Goal: Information Seeking & Learning: Check status

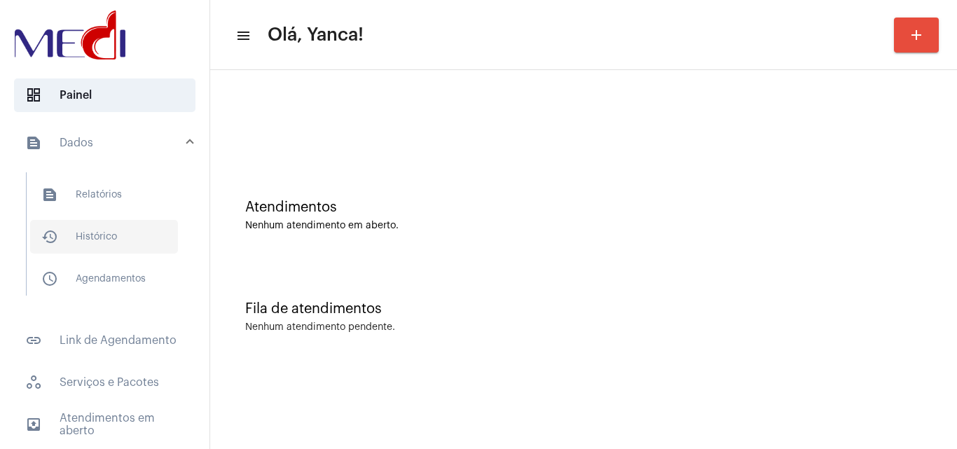
click at [92, 235] on span "history_outlined Histórico" at bounding box center [104, 237] width 148 height 34
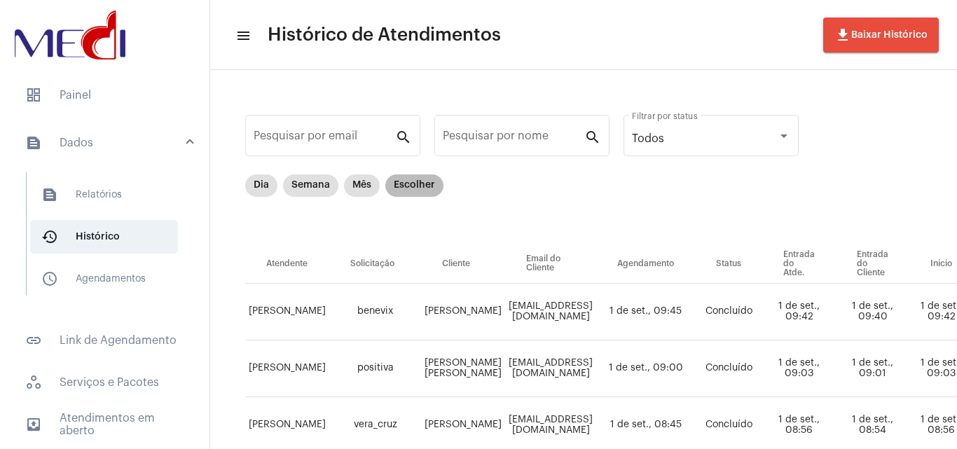
click at [422, 182] on mat-chip "Escolher" at bounding box center [414, 185] width 58 height 22
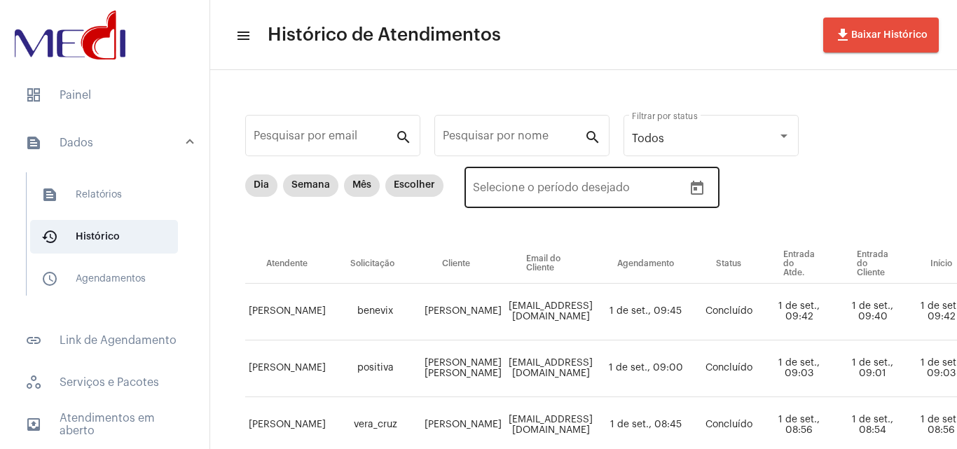
click at [690, 187] on icon "Open calendar" at bounding box center [697, 188] width 17 height 17
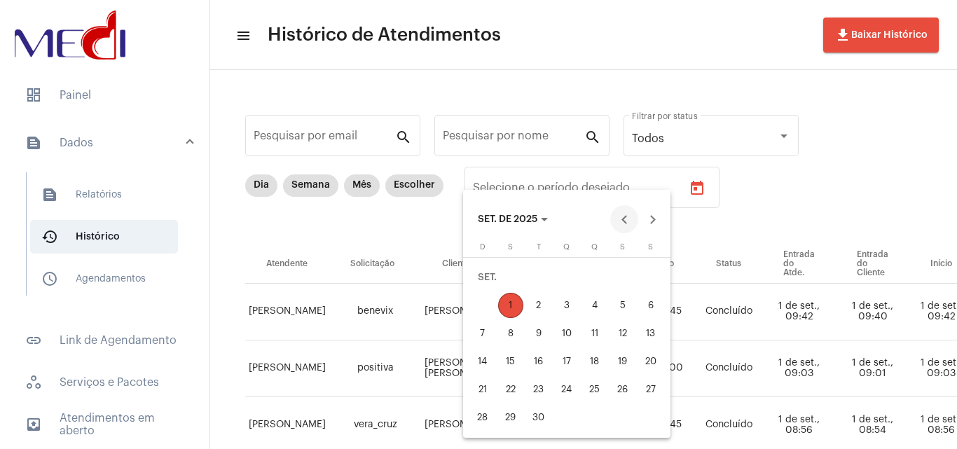
click at [629, 225] on button "Previous month" at bounding box center [624, 219] width 28 height 28
click at [621, 393] on div "29" at bounding box center [622, 389] width 25 height 25
type input "[DATE]"
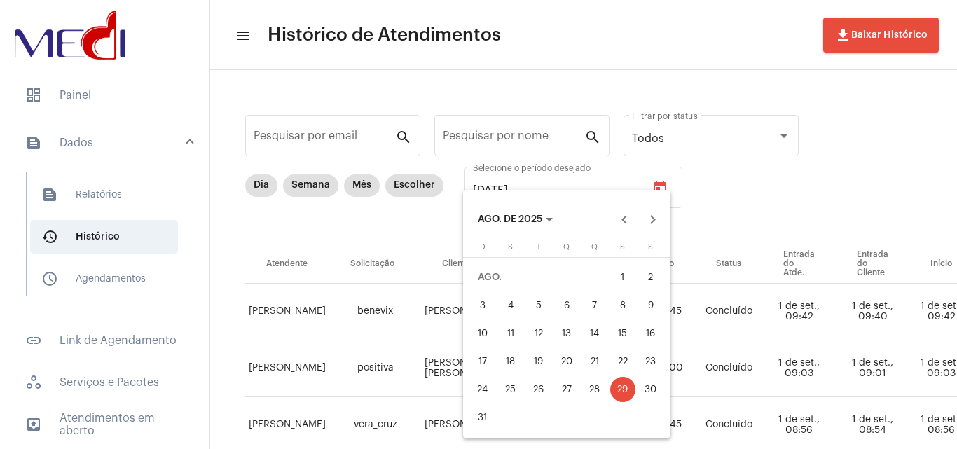
click at [618, 395] on div "29" at bounding box center [622, 389] width 25 height 25
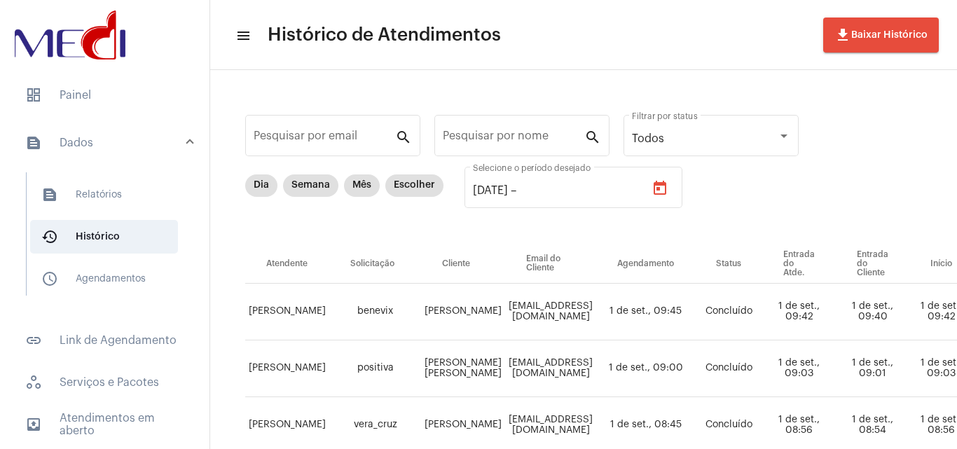
type input "[DATE]"
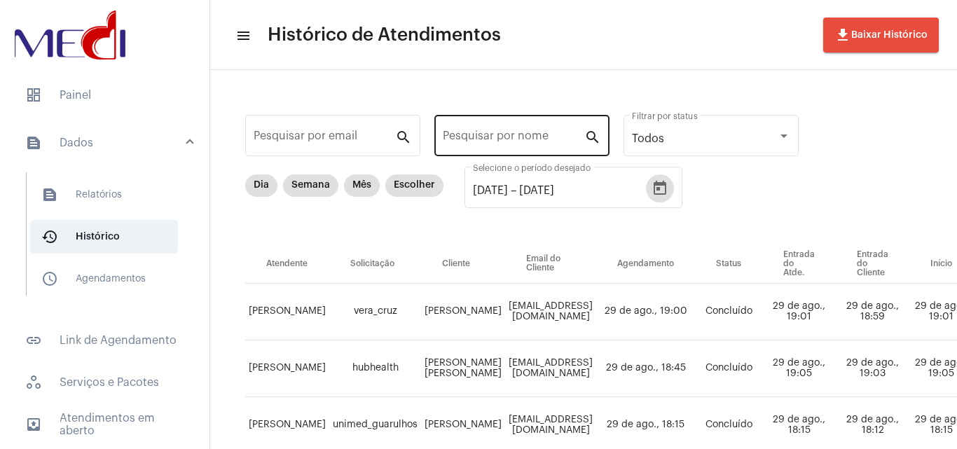
click at [528, 140] on input "Pesquisar por nome" at bounding box center [514, 138] width 142 height 13
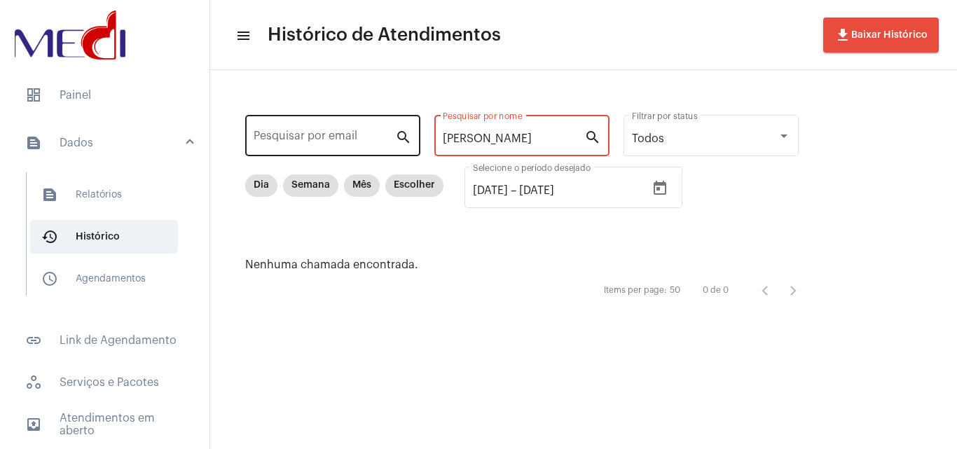
drag, startPoint x: 401, startPoint y: 150, endPoint x: 350, endPoint y: 149, distance: 51.8
click at [350, 149] on div "Pesquisar por email search [PERSON_NAME] por nome search Todos Filtrar por stat…" at bounding box center [528, 207] width 609 height 247
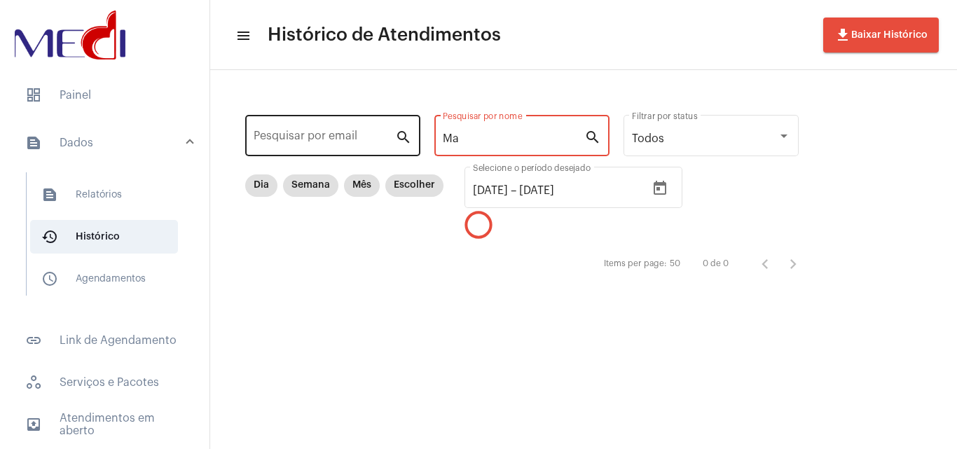
type input "M"
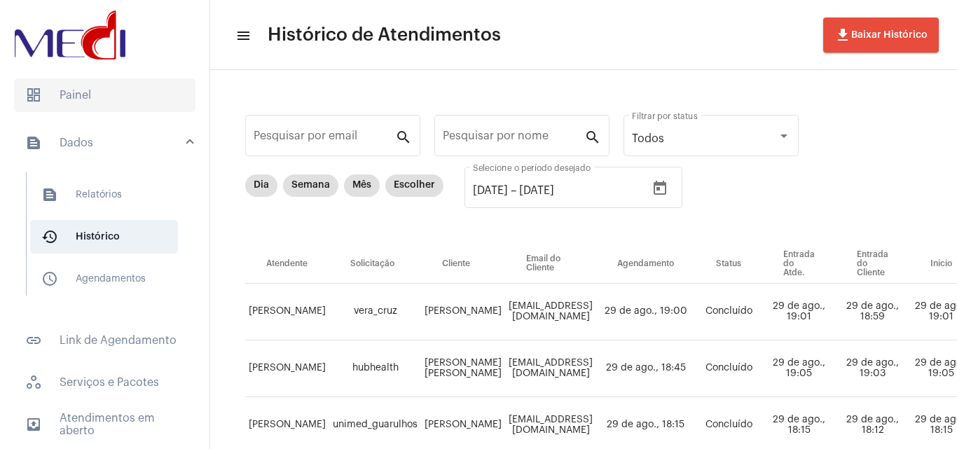
drag, startPoint x: 80, startPoint y: 94, endPoint x: 76, endPoint y: 88, distance: 7.6
click at [76, 88] on span "dashboard Painel" at bounding box center [104, 95] width 181 height 34
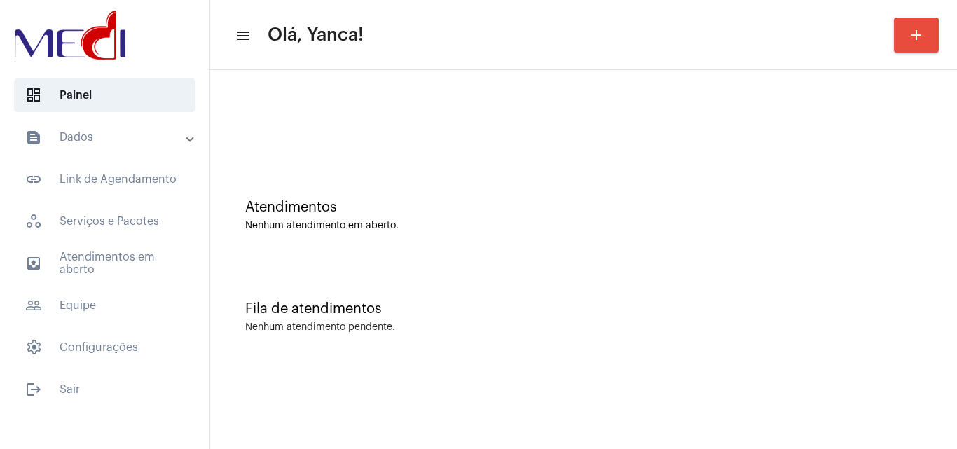
drag, startPoint x: 151, startPoint y: 132, endPoint x: 148, endPoint y: 138, distance: 7.2
click at [150, 133] on mat-panel-title "text_snippet_outlined Dados" at bounding box center [106, 137] width 162 height 17
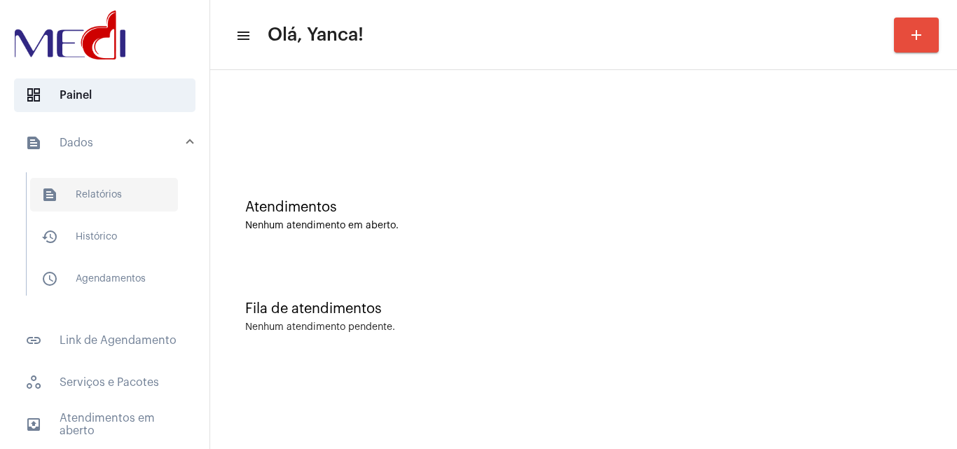
click at [104, 202] on span "text_snippet_outlined Relatórios" at bounding box center [104, 195] width 148 height 34
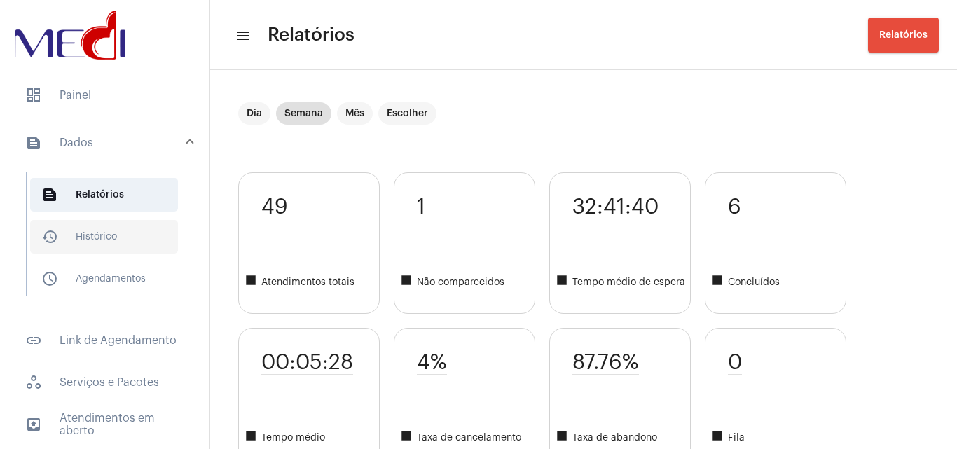
click at [109, 237] on span "history_outlined Histórico" at bounding box center [104, 237] width 148 height 34
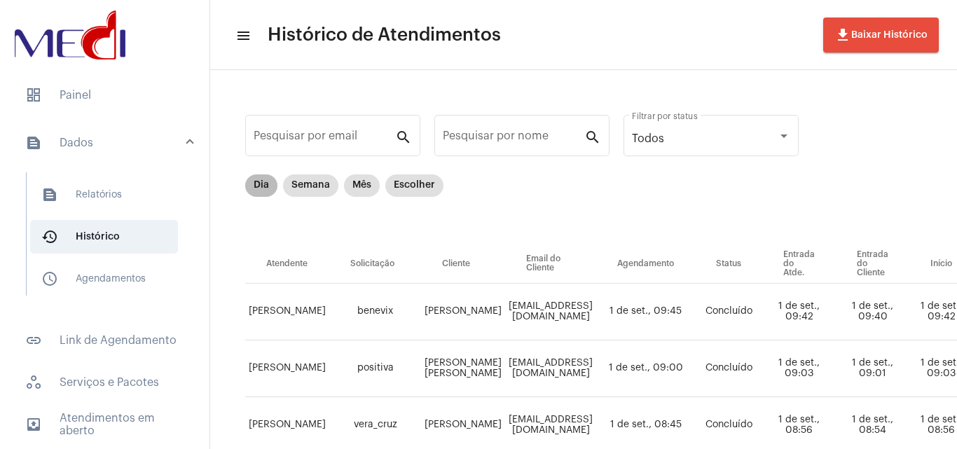
click at [268, 186] on mat-chip "Dia" at bounding box center [261, 185] width 32 height 22
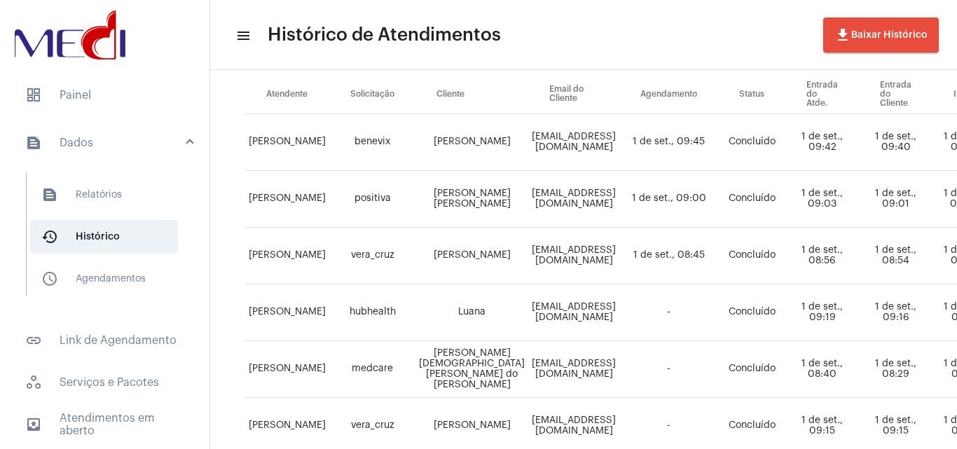
scroll to position [163, 0]
